Goal: Communication & Community: Ask a question

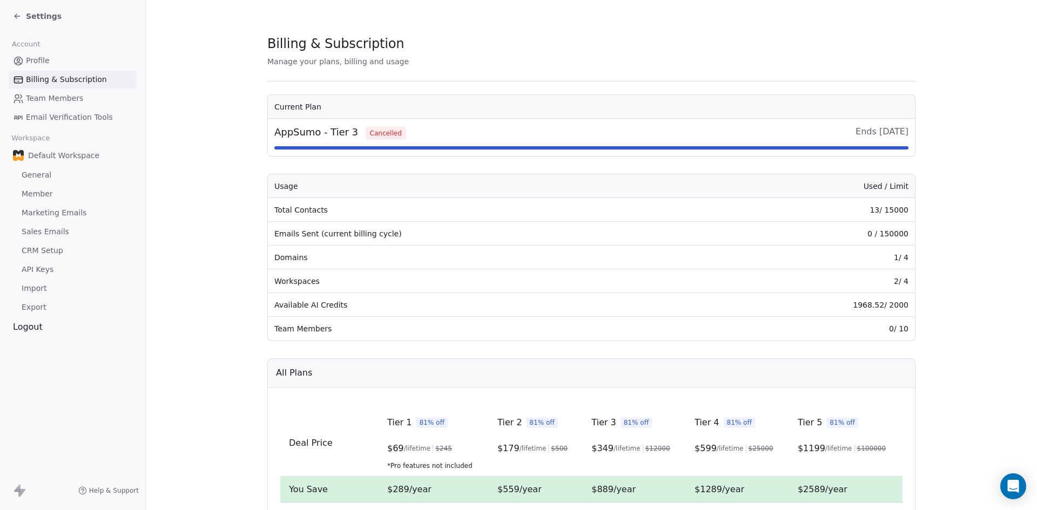
click at [23, 14] on div "Settings" at bounding box center [37, 16] width 49 height 11
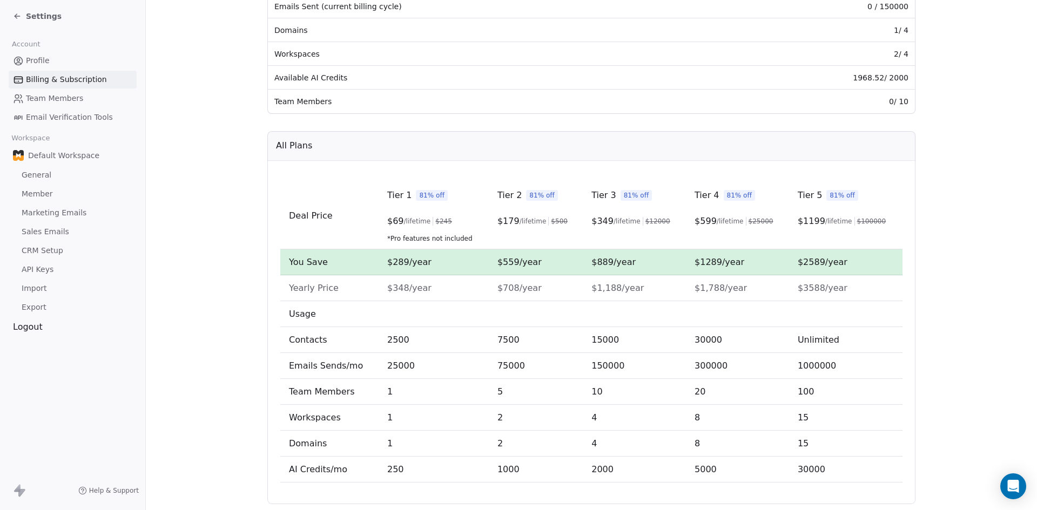
scroll to position [148, 0]
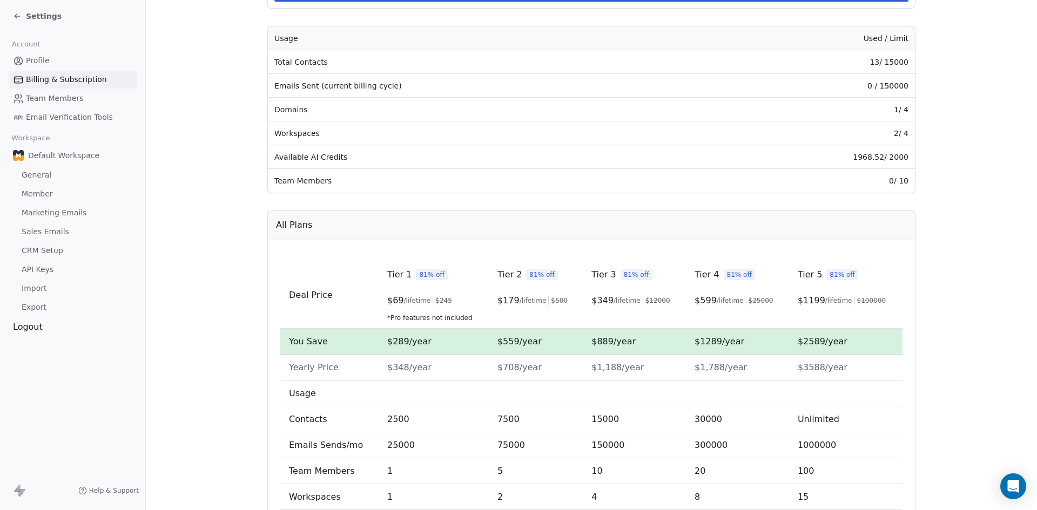
click at [30, 53] on link "Profile" at bounding box center [73, 61] width 128 height 18
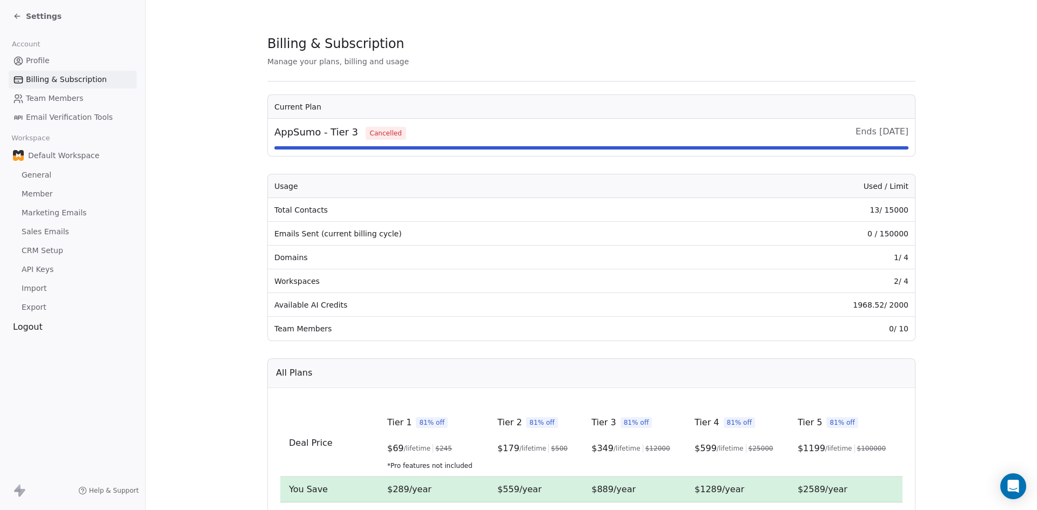
click at [31, 58] on span "Profile" at bounding box center [38, 60] width 24 height 11
click at [39, 94] on span "Team Members" at bounding box center [54, 98] width 57 height 11
click at [40, 97] on span "Team Members" at bounding box center [54, 98] width 57 height 11
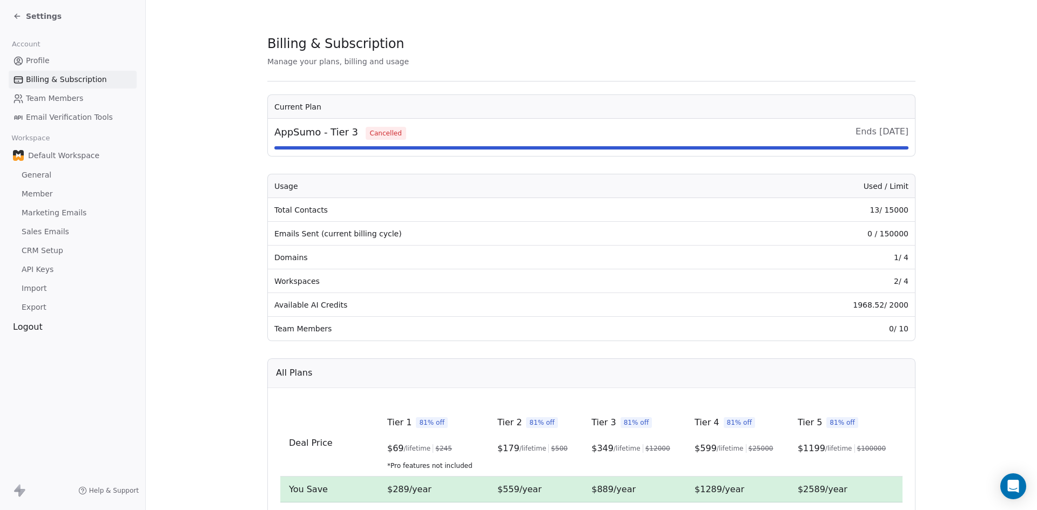
click at [40, 97] on span "Team Members" at bounding box center [54, 98] width 57 height 11
click at [373, 126] on span "AppSumo - Tier 3 Cancelled" at bounding box center [340, 132] width 132 height 15
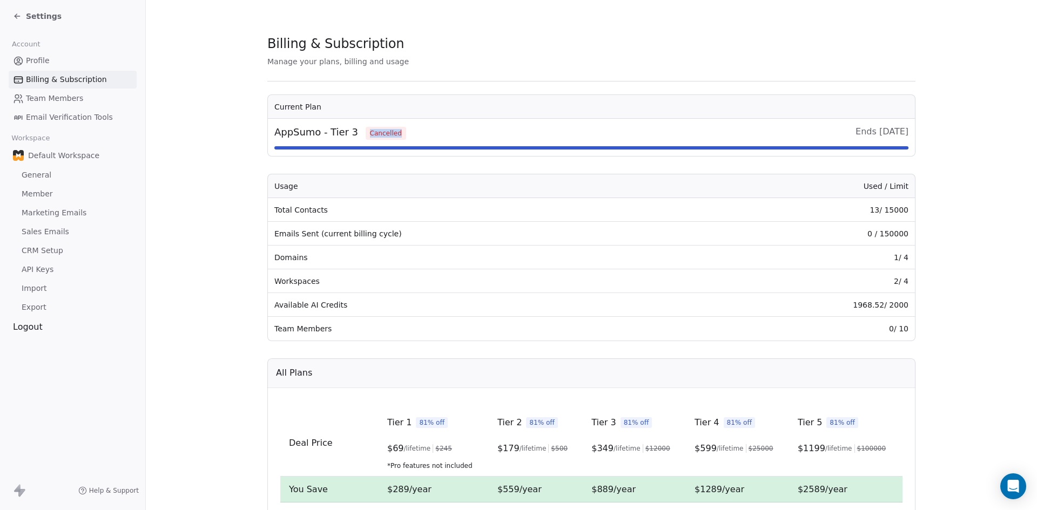
click at [373, 126] on span "AppSumo - Tier 3 Cancelled" at bounding box center [340, 132] width 132 height 15
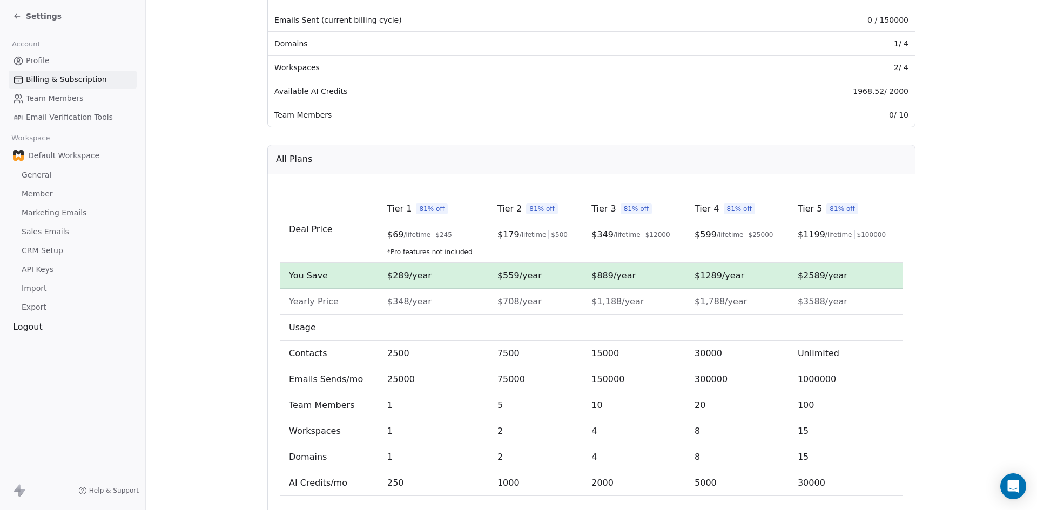
scroll to position [256, 0]
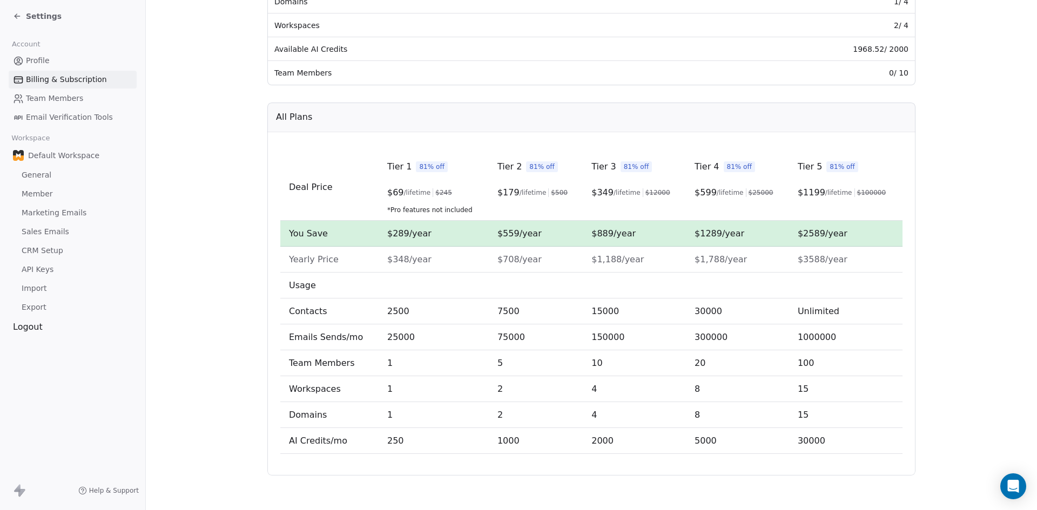
click at [99, 488] on span "Help & Support" at bounding box center [114, 491] width 50 height 9
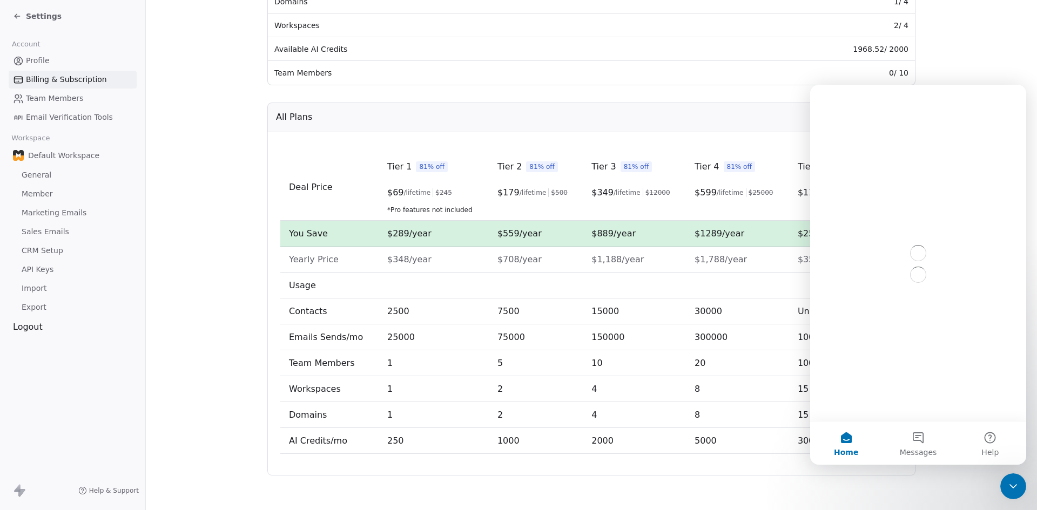
scroll to position [0, 0]
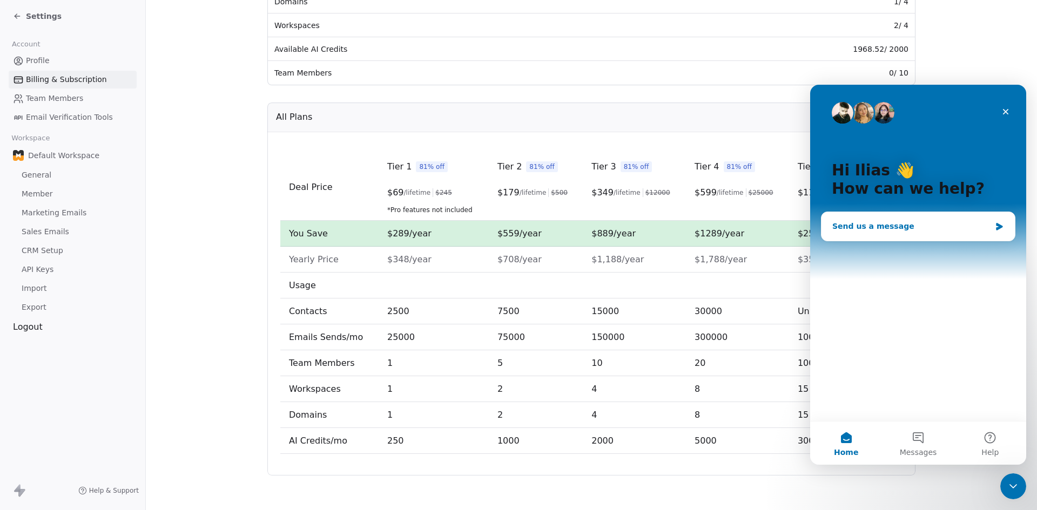
click at [918, 227] on div "Send us a message" at bounding box center [911, 226] width 158 height 11
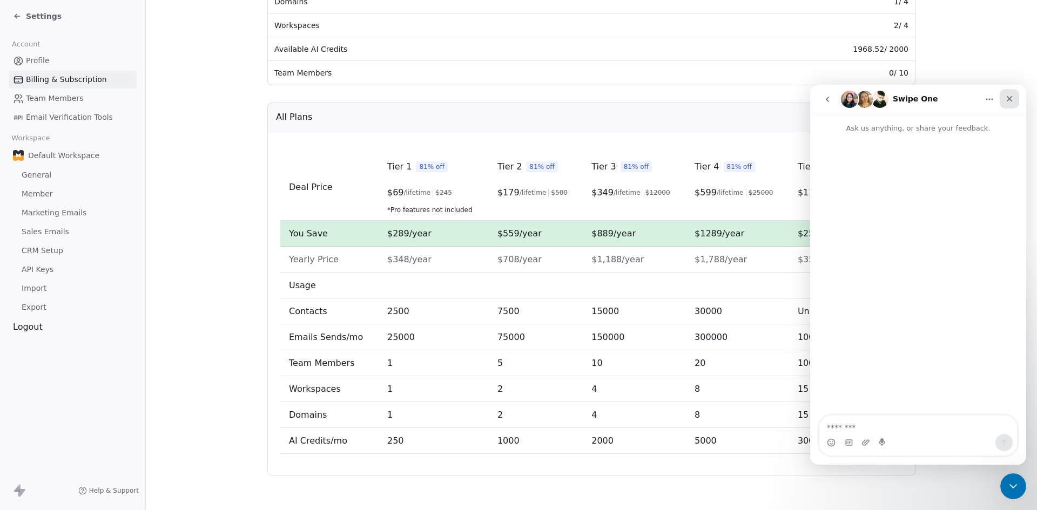
click at [1007, 97] on icon "Close" at bounding box center [1010, 99] width 6 height 6
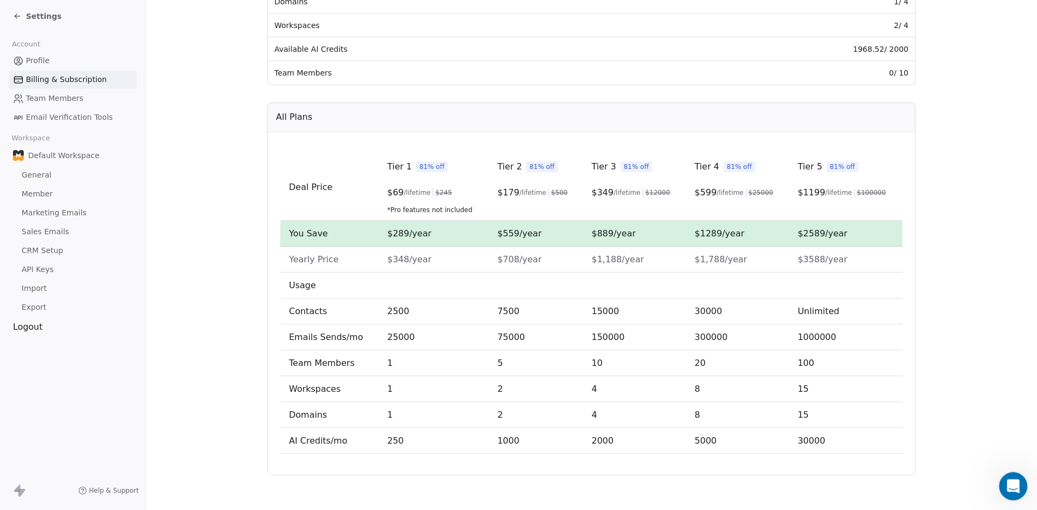
click at [1014, 480] on icon "Open Intercom Messenger" at bounding box center [1012, 485] width 18 height 18
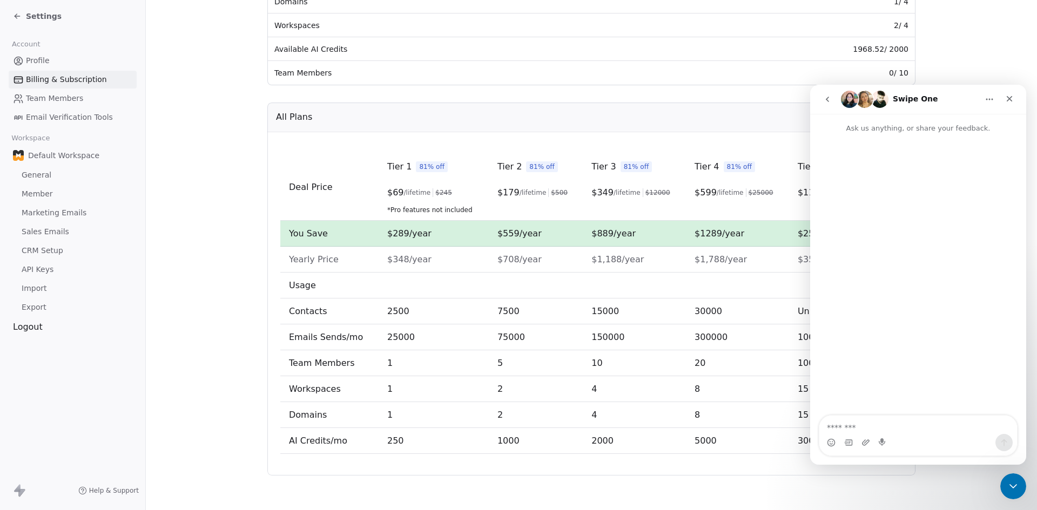
click at [878, 420] on textarea "Message…" at bounding box center [918, 425] width 198 height 18
type textarea "**********"
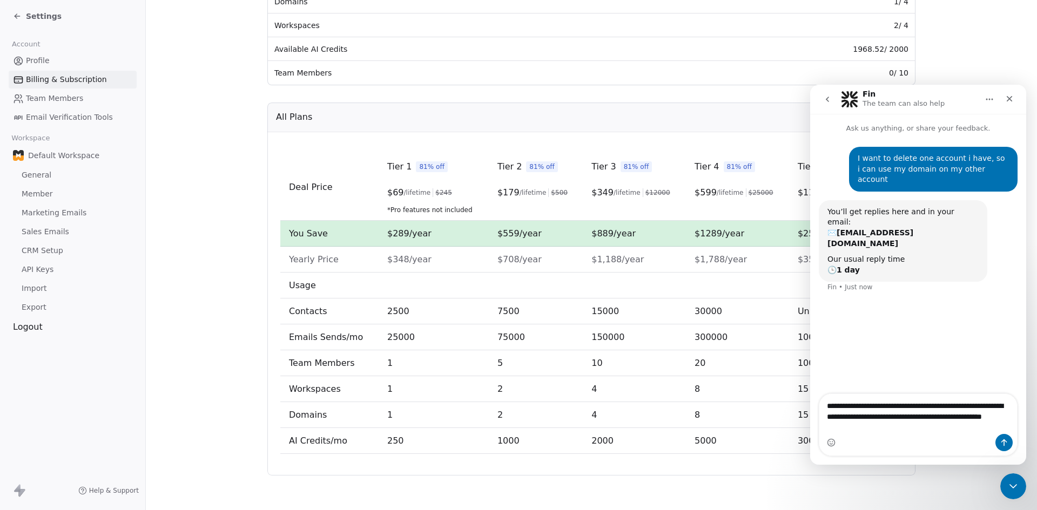
type textarea "**********"
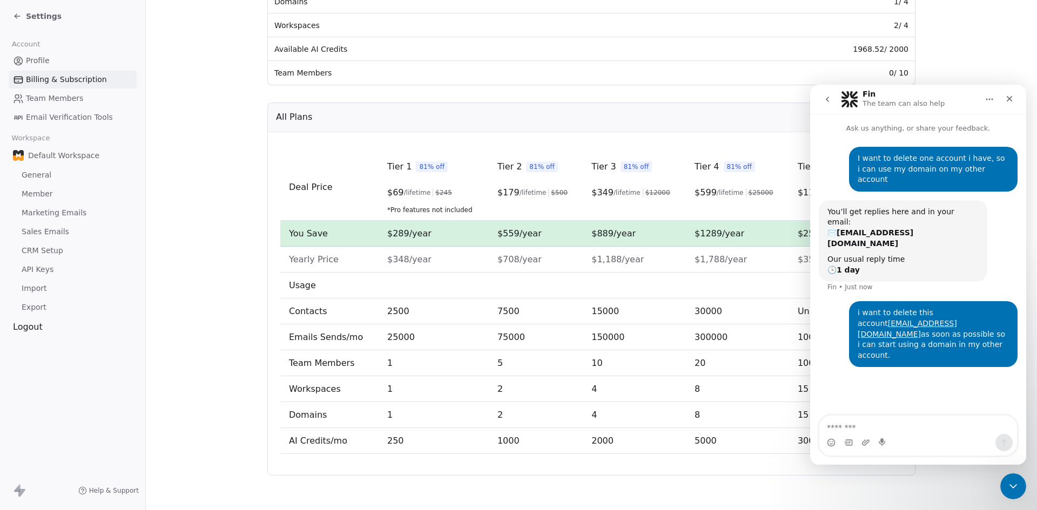
click at [430, 143] on div "Deal Price Tier 1 81% off $ 69 /lifetime $ 245 *Pro features not included Tier …" at bounding box center [591, 303] width 648 height 343
click at [117, 491] on span "Help & Support" at bounding box center [114, 491] width 50 height 9
click at [118, 490] on span "Help & Support" at bounding box center [114, 491] width 50 height 9
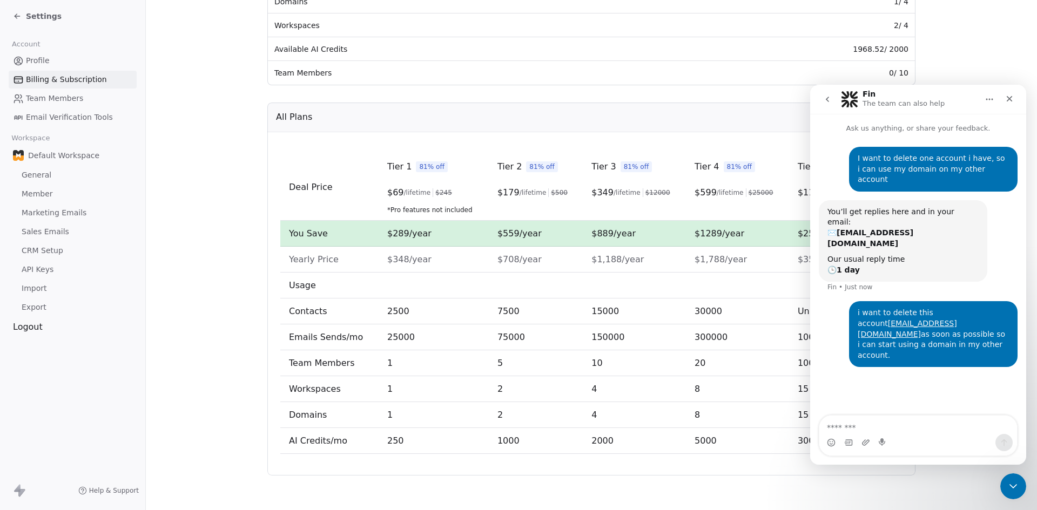
click at [118, 490] on span "Help & Support" at bounding box center [114, 491] width 50 height 9
click at [162, 173] on section "Billing & Subscription Manage your plans, billing and usage Current Plan AppSum…" at bounding box center [591, 127] width 891 height 766
click at [38, 311] on span "Export" at bounding box center [34, 307] width 25 height 11
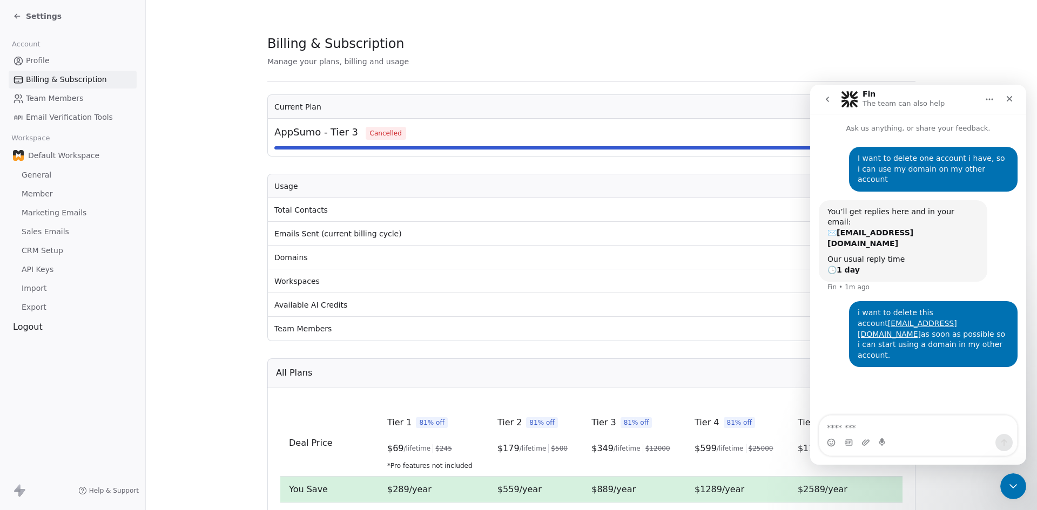
click at [59, 221] on link "Marketing Emails" at bounding box center [73, 213] width 128 height 18
click at [76, 77] on span "Billing & Subscription" at bounding box center [66, 79] width 81 height 11
click at [76, 52] on link "Profile" at bounding box center [73, 61] width 128 height 18
click at [63, 123] on span "Email Verification Tools" at bounding box center [69, 117] width 87 height 11
click at [62, 123] on span "Email Verification Tools" at bounding box center [69, 117] width 87 height 11
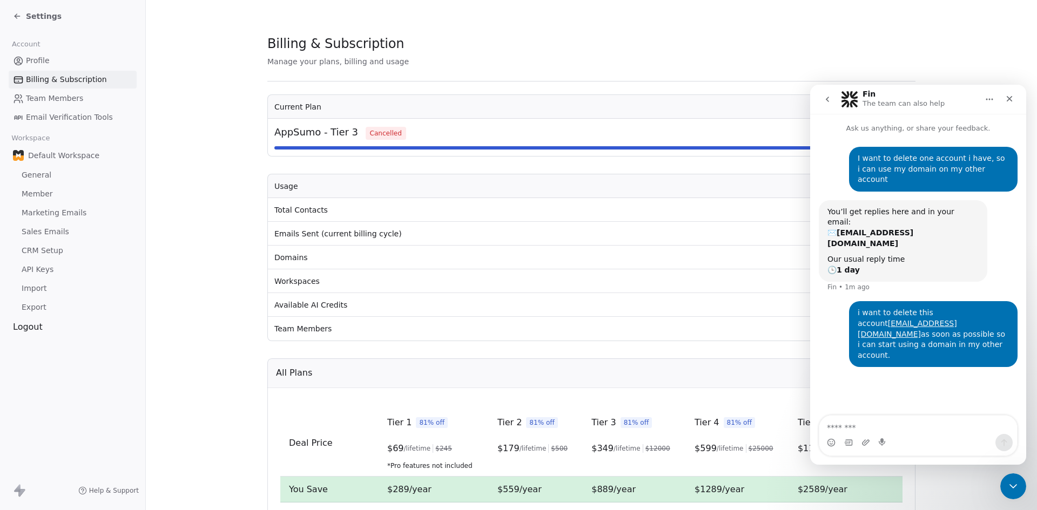
click at [62, 123] on span "Email Verification Tools" at bounding box center [69, 117] width 87 height 11
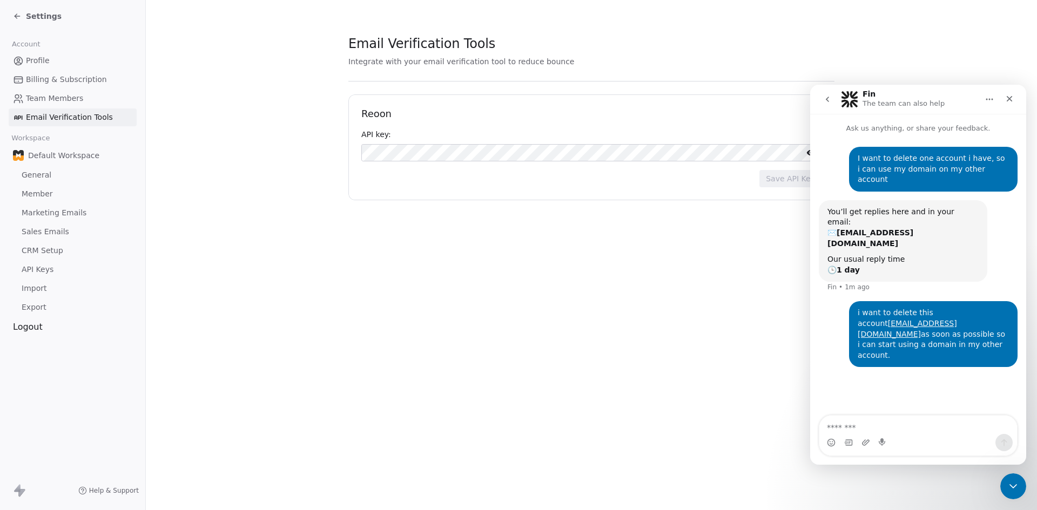
click at [62, 122] on span "Email Verification Tools" at bounding box center [69, 117] width 87 height 11
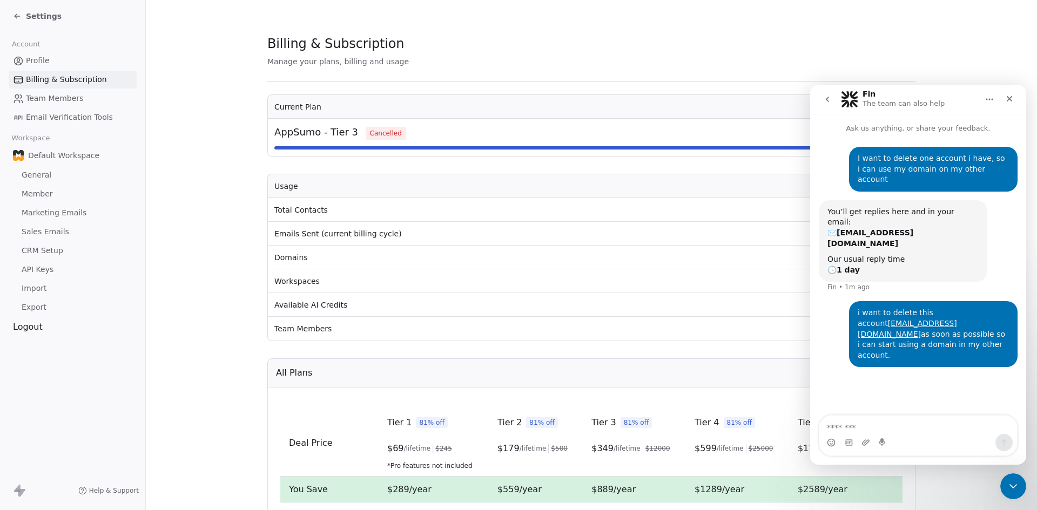
click at [62, 122] on span "Email Verification Tools" at bounding box center [69, 117] width 87 height 11
click at [62, 121] on span "Email Verification Tools" at bounding box center [69, 117] width 87 height 11
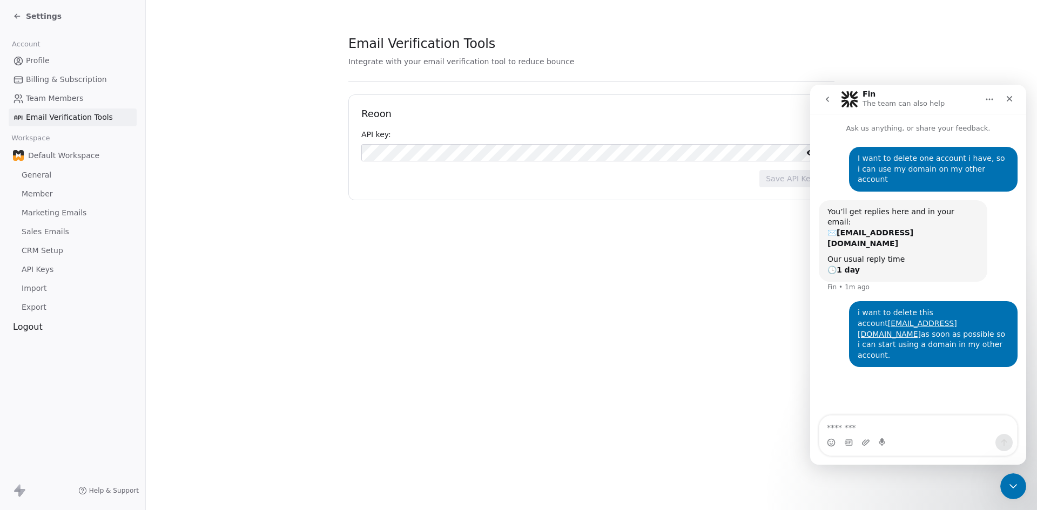
click at [62, 120] on span "Email Verification Tools" at bounding box center [69, 117] width 87 height 11
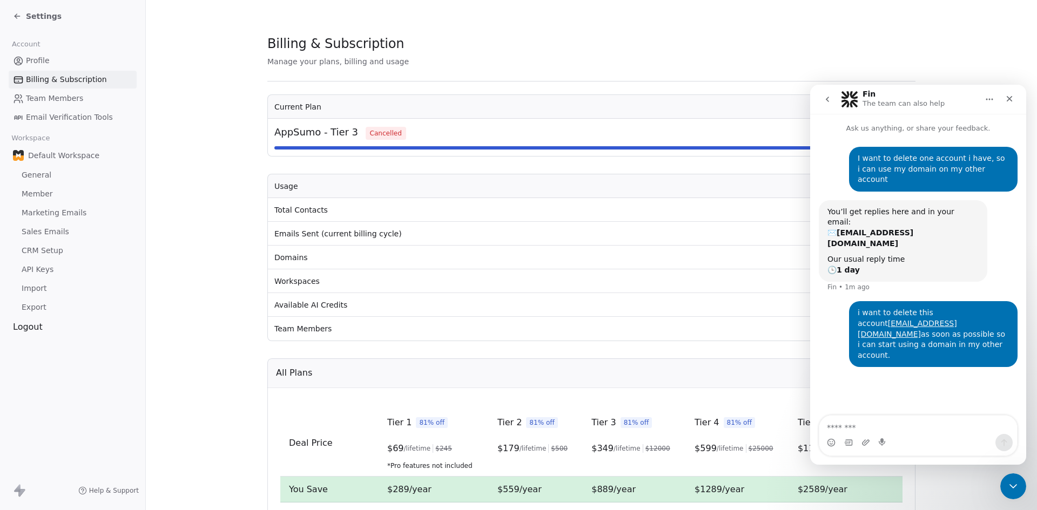
click at [62, 120] on span "Email Verification Tools" at bounding box center [69, 117] width 87 height 11
click at [62, 119] on span "Email Verification Tools" at bounding box center [69, 117] width 87 height 11
click at [26, 158] on div "Default Workspace" at bounding box center [73, 155] width 128 height 19
click at [56, 155] on span "Default Workspace" at bounding box center [63, 155] width 71 height 11
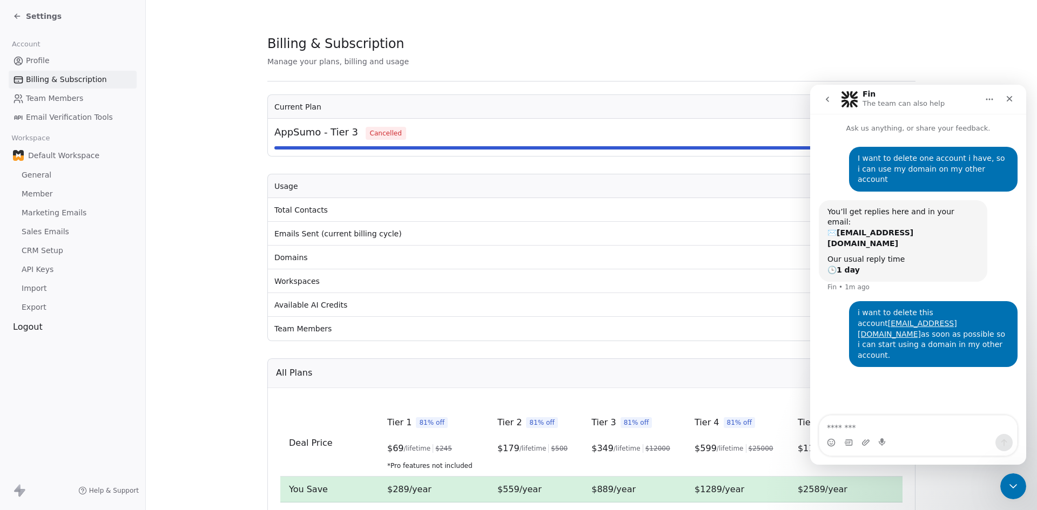
click at [31, 10] on div "Settings" at bounding box center [75, 16] width 124 height 15
click at [18, 17] on icon at bounding box center [17, 16] width 9 height 9
click at [17, 18] on icon at bounding box center [17, 16] width 9 height 9
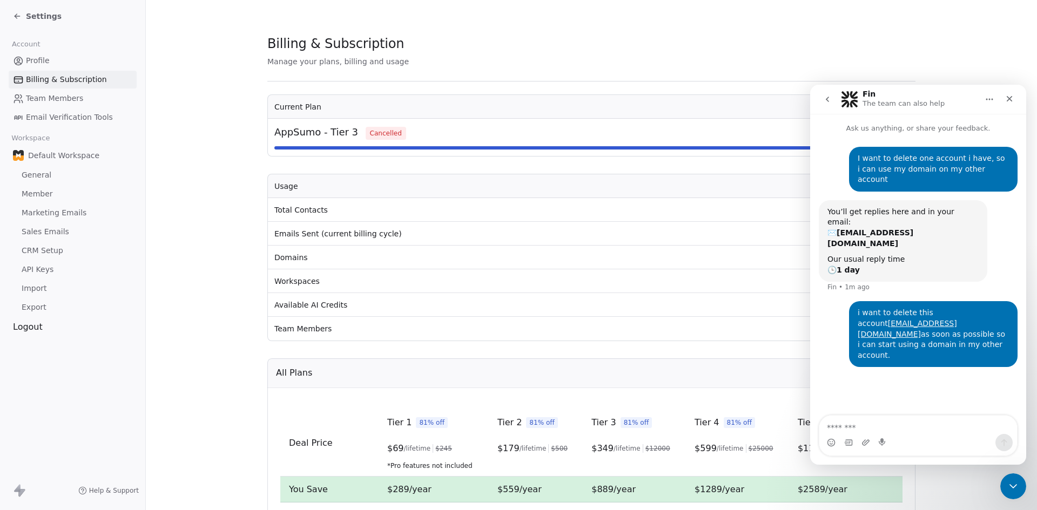
click at [17, 18] on icon at bounding box center [17, 16] width 9 height 9
click at [16, 18] on icon at bounding box center [16, 17] width 2 height 2
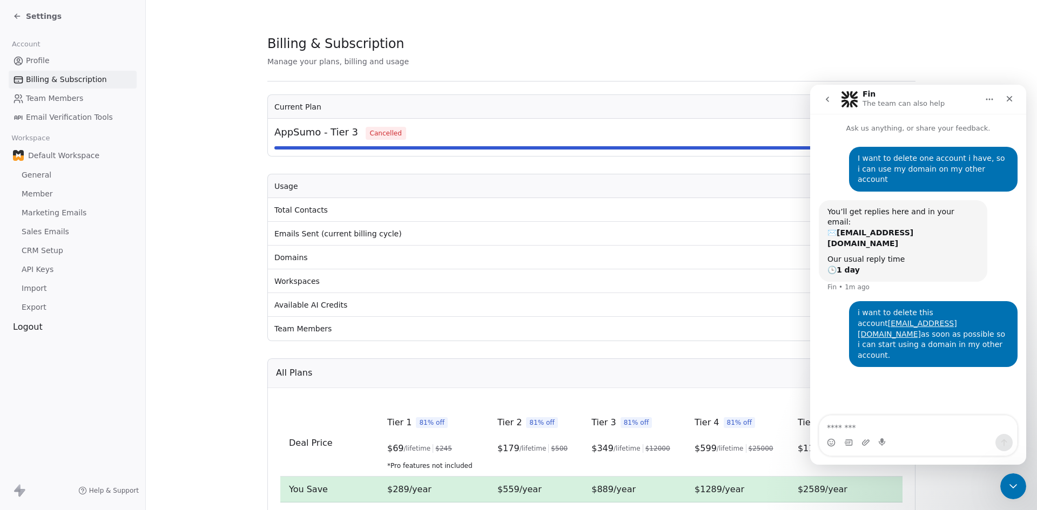
click at [16, 18] on icon at bounding box center [16, 17] width 2 height 2
click at [15, 18] on icon at bounding box center [17, 16] width 9 height 9
click at [15, 17] on icon at bounding box center [17, 16] width 9 height 9
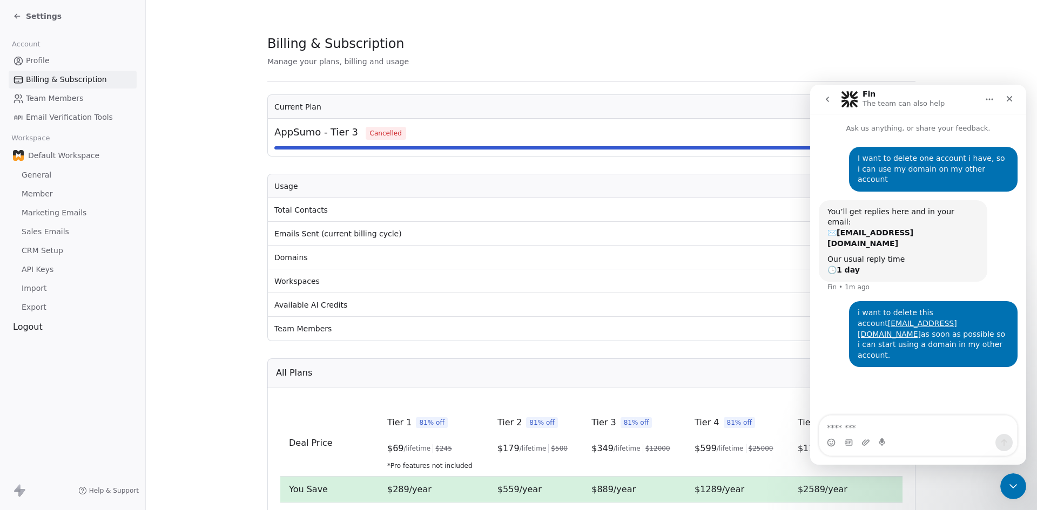
click at [13, 17] on icon at bounding box center [17, 16] width 9 height 9
click at [114, 18] on div "Settings" at bounding box center [75, 16] width 124 height 15
click at [84, 14] on div "Settings" at bounding box center [75, 16] width 124 height 15
click at [126, 15] on div "Settings" at bounding box center [75, 16] width 124 height 15
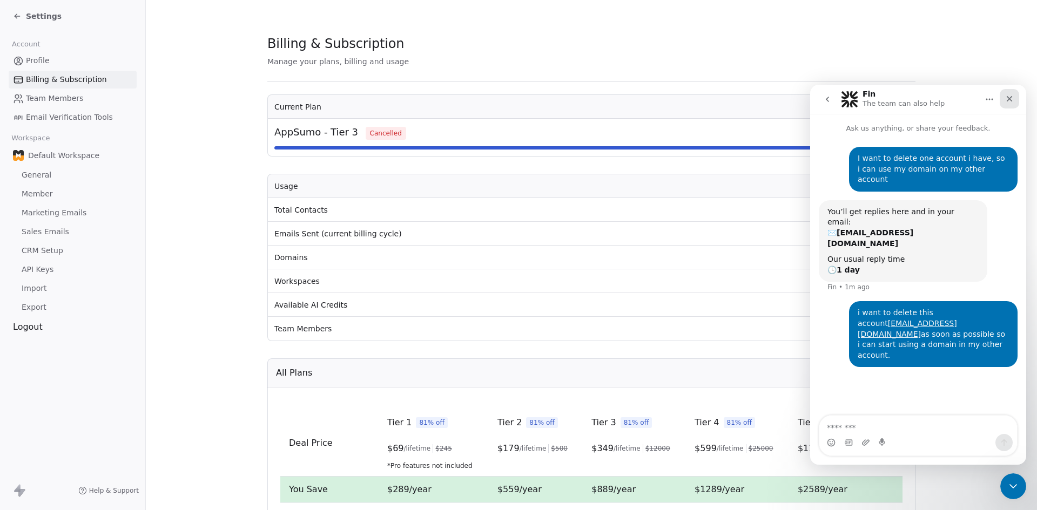
click at [1005, 98] on icon "Close" at bounding box center [1009, 98] width 9 height 9
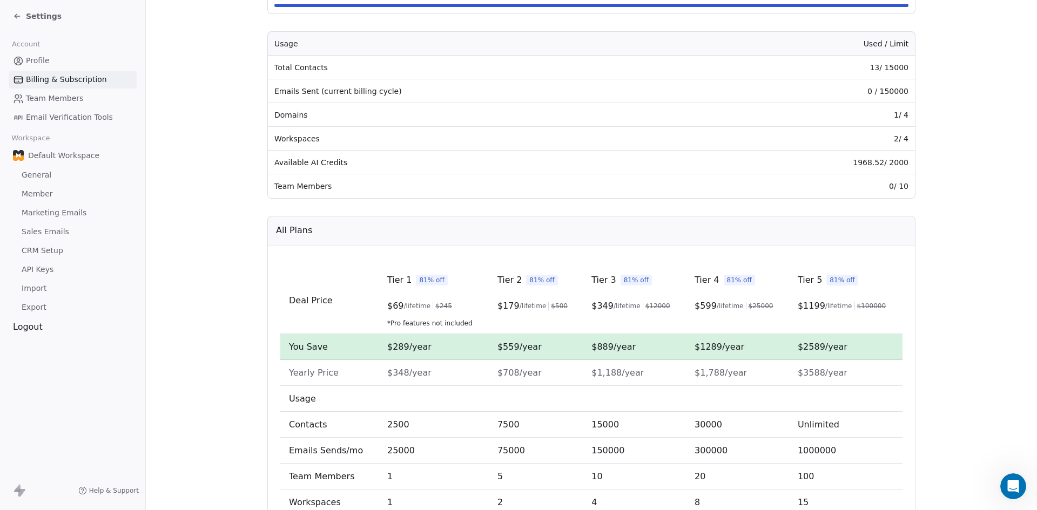
scroll to position [256, 0]
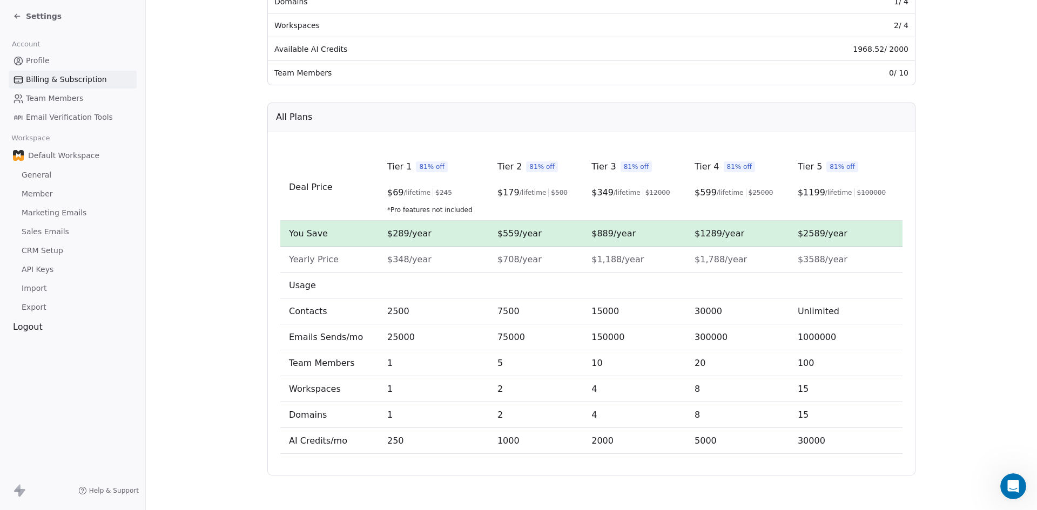
click at [45, 251] on span "CRM Setup" at bounding box center [43, 250] width 42 height 11
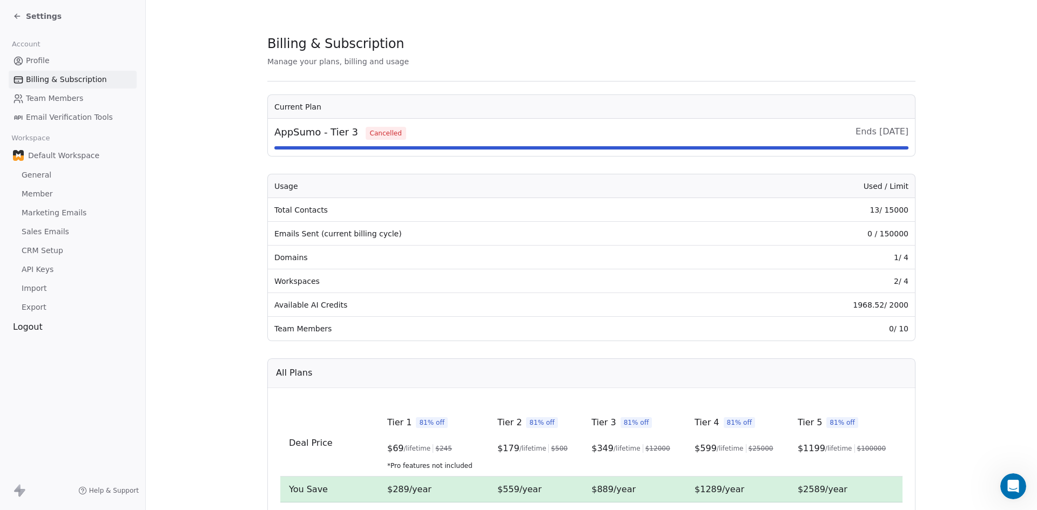
click at [43, 233] on span "Sales Emails" at bounding box center [46, 231] width 48 height 11
click at [46, 206] on link "Marketing Emails" at bounding box center [73, 213] width 128 height 18
click at [46, 183] on link "General" at bounding box center [73, 175] width 128 height 18
click at [50, 153] on span "Default Workspace" at bounding box center [63, 155] width 71 height 11
click at [55, 119] on span "Email Verification Tools" at bounding box center [69, 117] width 87 height 11
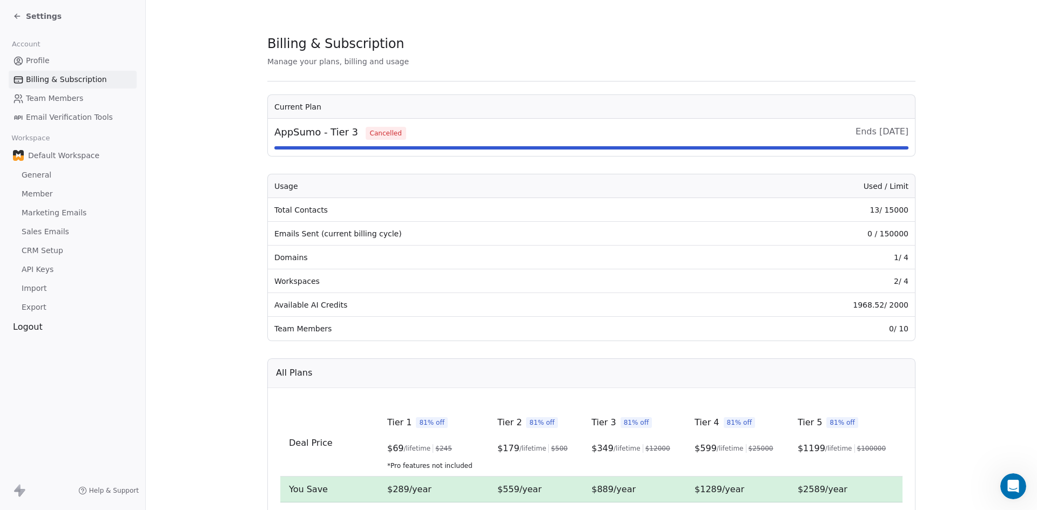
click at [52, 102] on span "Team Members" at bounding box center [54, 98] width 57 height 11
click at [68, 73] on link "Billing & Subscription" at bounding box center [73, 80] width 128 height 18
click at [29, 56] on span "Profile" at bounding box center [38, 60] width 24 height 11
click at [44, 58] on span "Profile" at bounding box center [38, 60] width 24 height 11
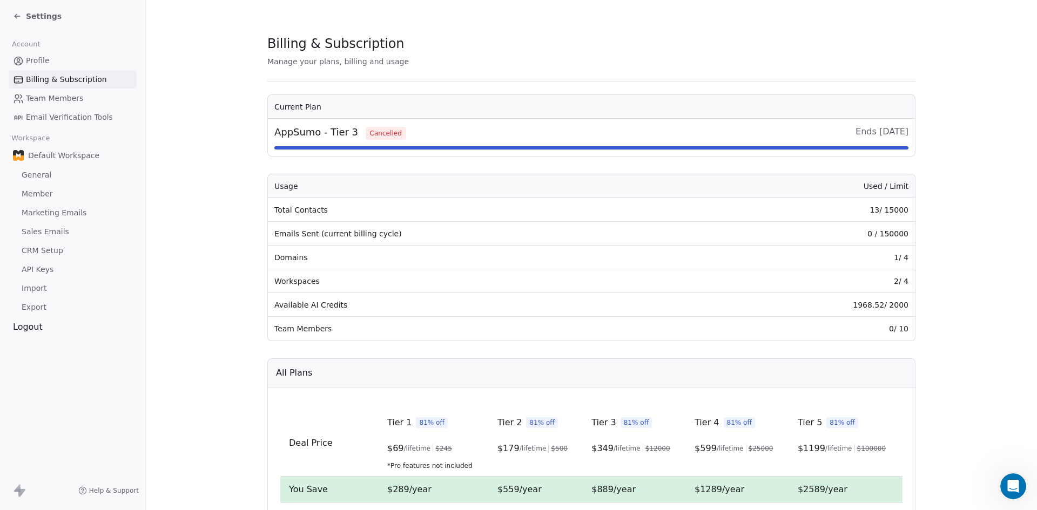
click at [44, 58] on span "Profile" at bounding box center [38, 60] width 24 height 11
click at [38, 61] on span "Profile" at bounding box center [38, 60] width 24 height 11
click at [1018, 475] on div "Open Intercom Messenger" at bounding box center [1012, 485] width 36 height 36
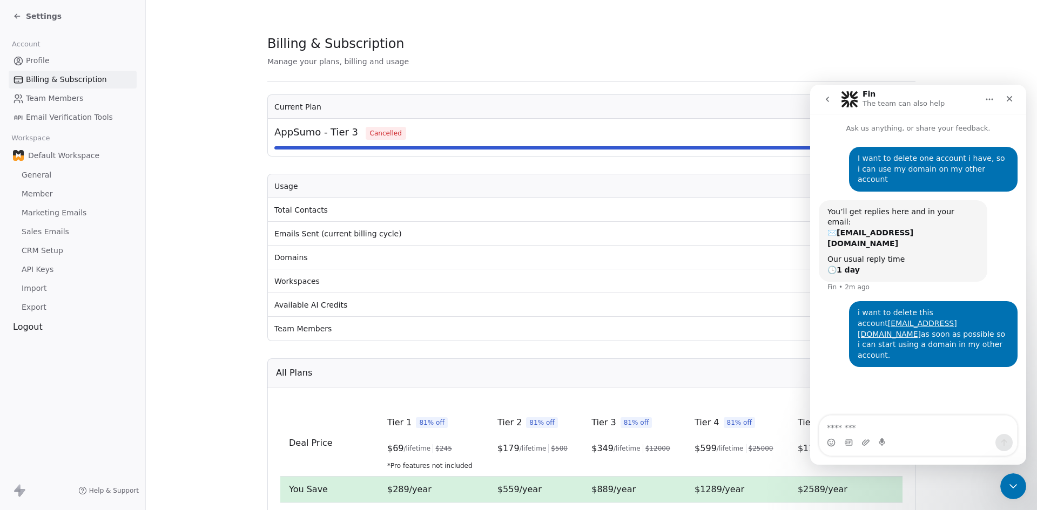
click at [900, 373] on div "I want to delete one account i have, so i can use my domain on my other account…" at bounding box center [918, 275] width 216 height 283
drag, startPoint x: 977, startPoint y: 360, endPoint x: 1561, endPoint y: 240, distance: 596.0
click html "Fin The team can also help Ask us anything, or share your feedback. I want to d…"
click at [846, 162] on div "I want to delete one account i have, so i can use my domain on my other account…" at bounding box center [918, 173] width 199 height 53
click at [103, 207] on link "Marketing Emails" at bounding box center [73, 213] width 128 height 18
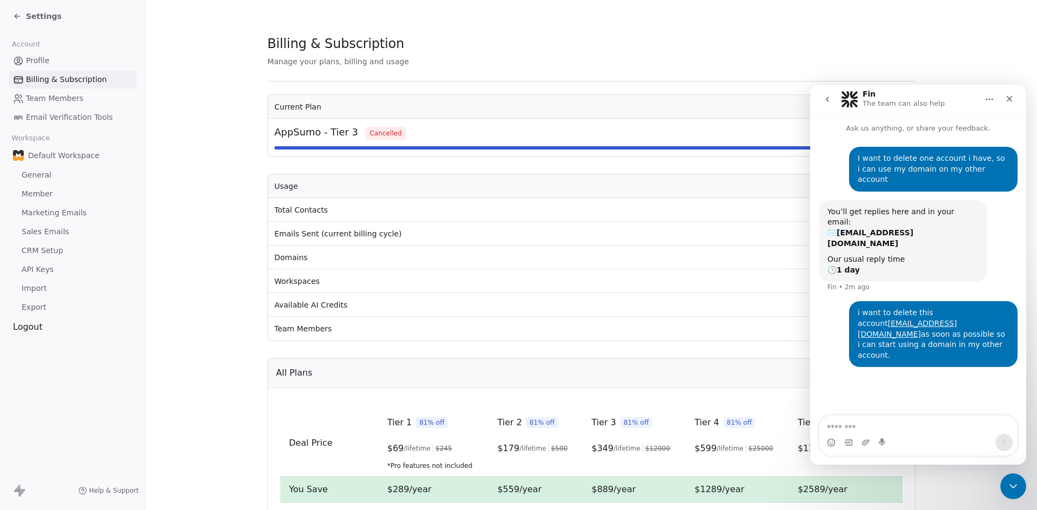
click at [180, 28] on section "Billing & Subscription Manage your plans, billing and usage Current Plan AppSum…" at bounding box center [591, 383] width 891 height 766
click at [1014, 103] on div "Close" at bounding box center [1009, 98] width 19 height 19
